Goal: Find specific page/section: Find specific page/section

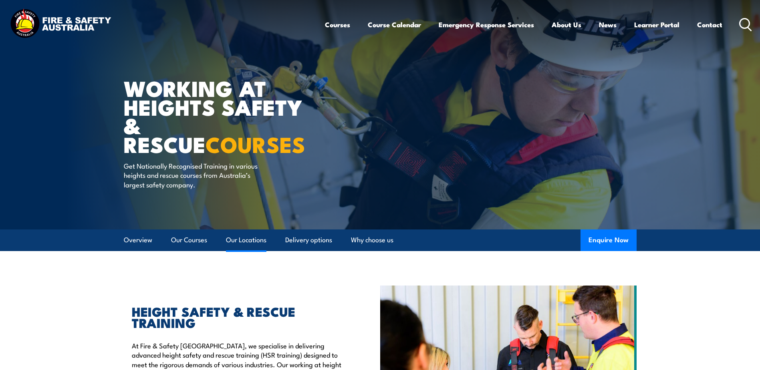
click at [254, 243] on link "Our Locations" at bounding box center [246, 240] width 40 height 21
click at [254, 239] on link "Our Locations" at bounding box center [246, 240] width 40 height 21
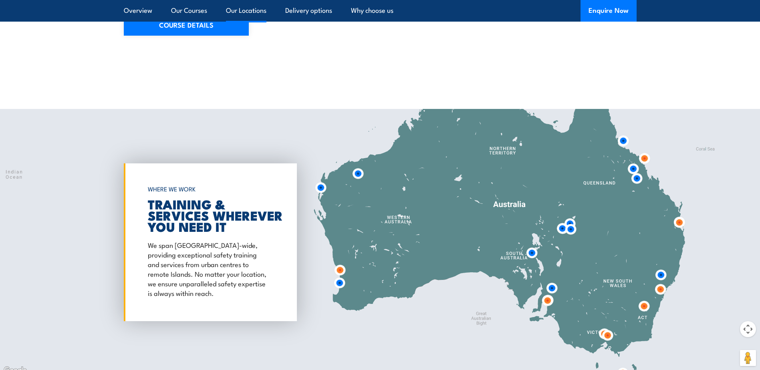
scroll to position [1293, 0]
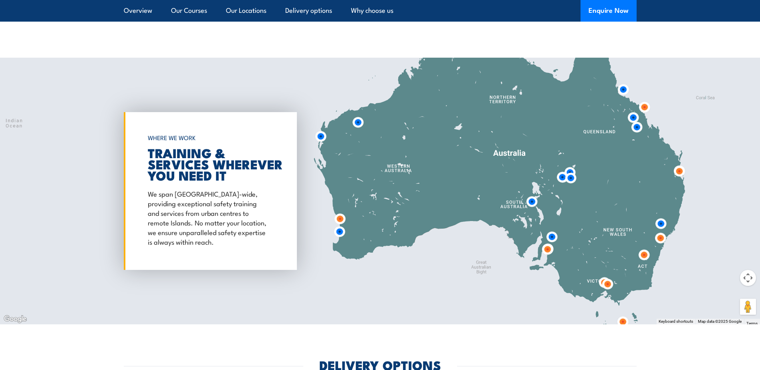
click at [637, 121] on img at bounding box center [636, 127] width 15 height 15
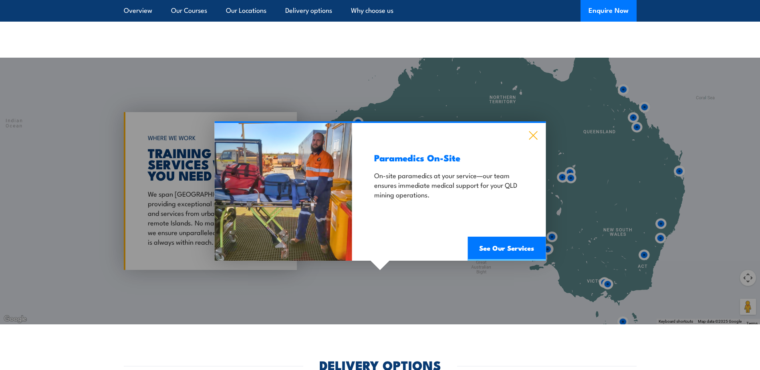
click at [535, 132] on icon at bounding box center [532, 135] width 9 height 9
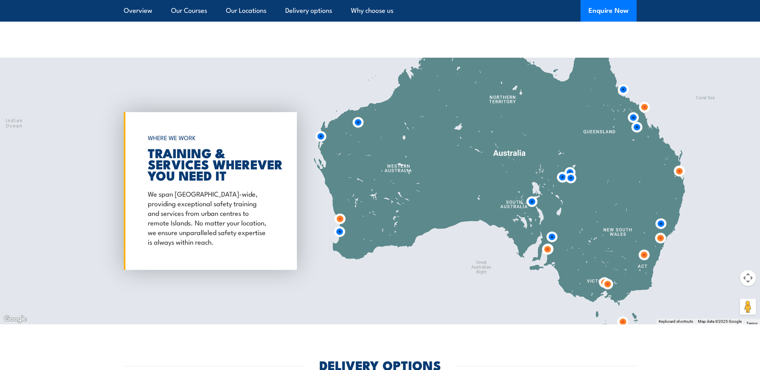
click at [632, 120] on img at bounding box center [636, 127] width 15 height 15
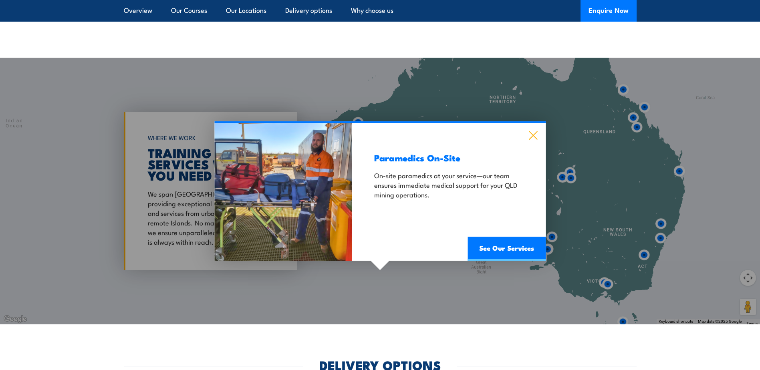
click at [533, 131] on icon at bounding box center [533, 135] width 8 height 8
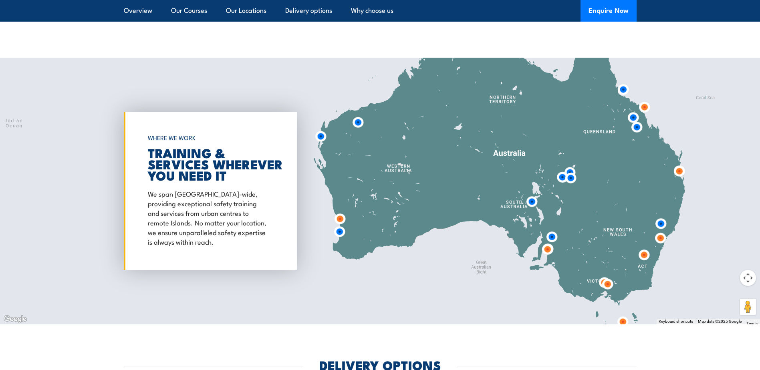
click at [644, 101] on img at bounding box center [644, 107] width 15 height 15
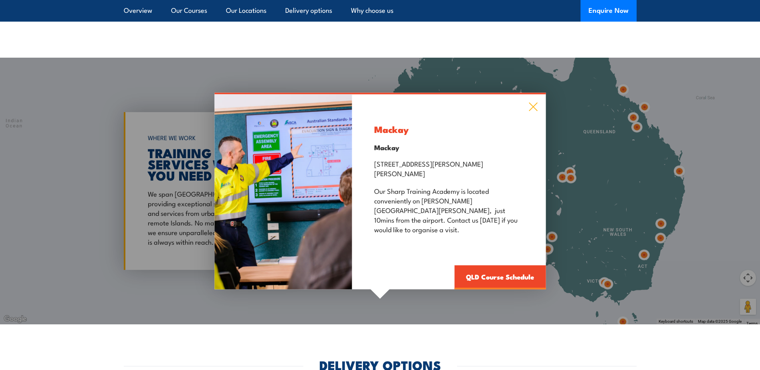
click at [534, 110] on icon at bounding box center [533, 107] width 8 height 8
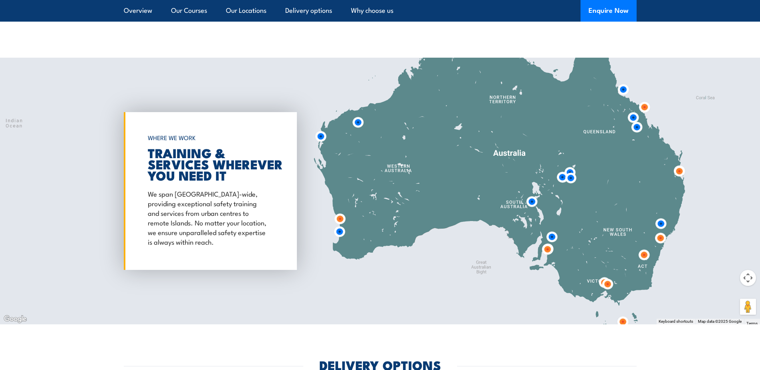
click at [657, 123] on div at bounding box center [380, 191] width 760 height 267
click at [681, 164] on img at bounding box center [679, 171] width 15 height 15
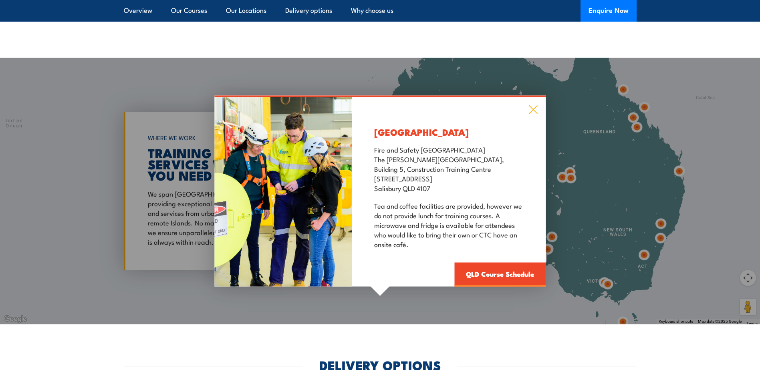
click at [532, 105] on icon at bounding box center [532, 109] width 9 height 9
